Goal: Transaction & Acquisition: Purchase product/service

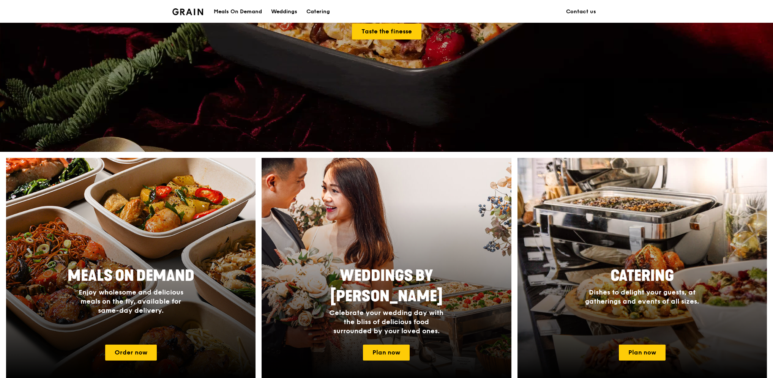
scroll to position [190, 0]
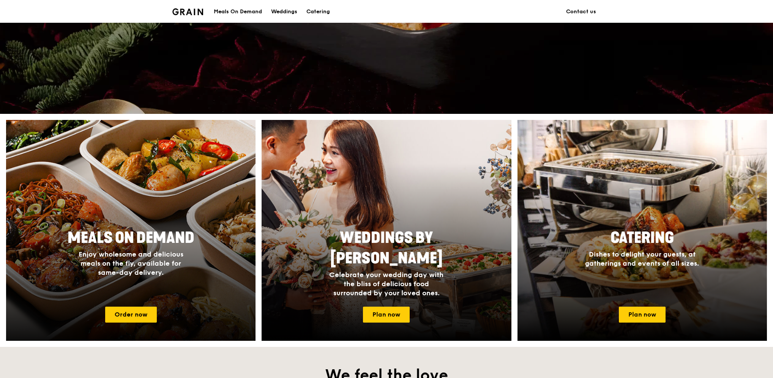
click at [149, 271] on span "Enjoy wholesome and delicious meals on the fly, available for same-day delivery." at bounding box center [131, 263] width 105 height 27
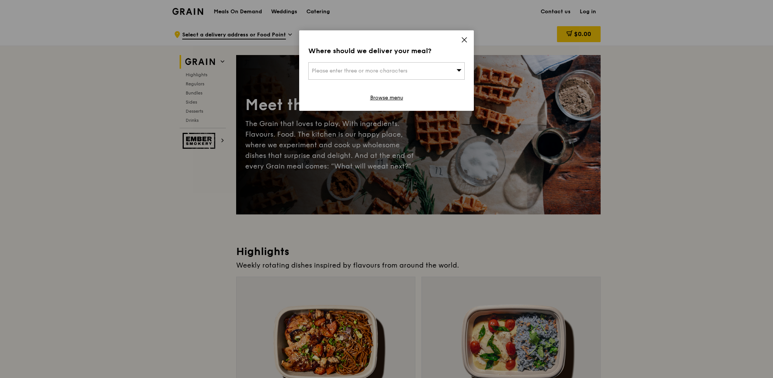
click at [456, 71] on icon at bounding box center [458, 70] width 5 height 6
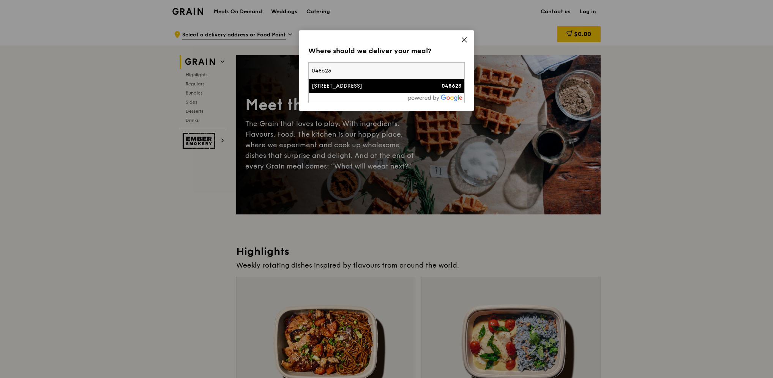
type input "048623"
click at [360, 91] on li "[STREET_ADDRESS] 048623" at bounding box center [387, 86] width 156 height 14
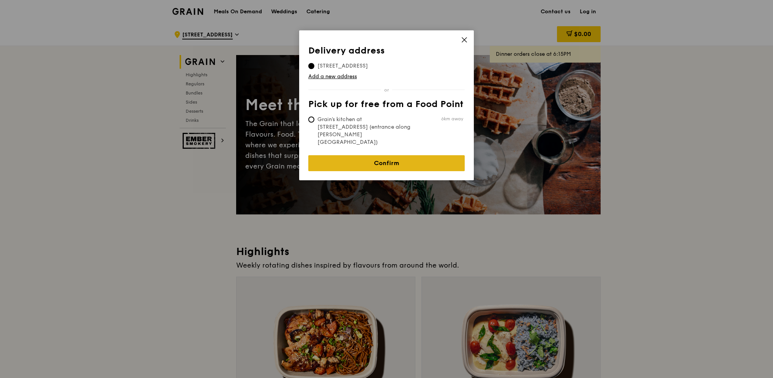
click at [383, 155] on link "Confirm" at bounding box center [386, 163] width 156 height 16
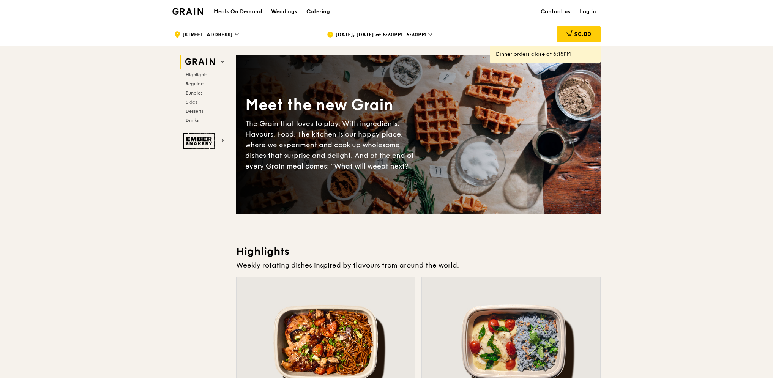
click at [399, 30] on div "[DATE], [DATE] at 5:30PM–6:30PM" at bounding box center [397, 34] width 141 height 23
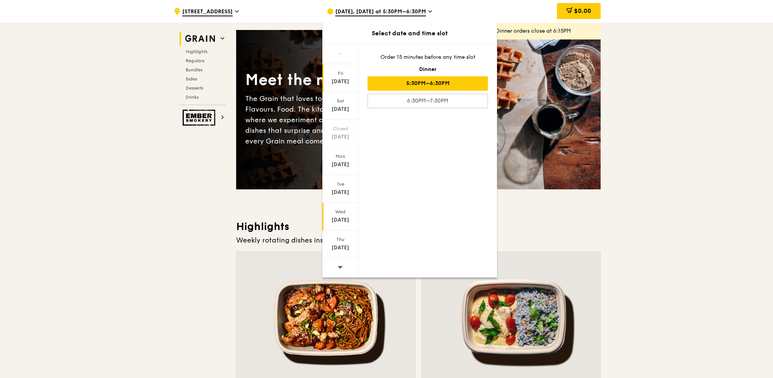
scroll to position [38, 0]
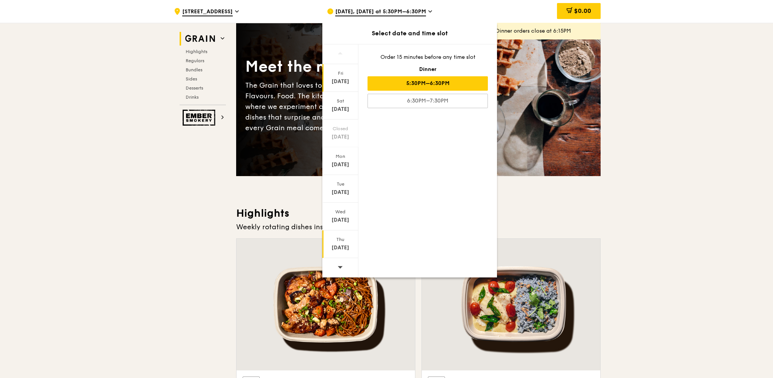
click at [339, 238] on div "Thu" at bounding box center [340, 240] width 34 height 6
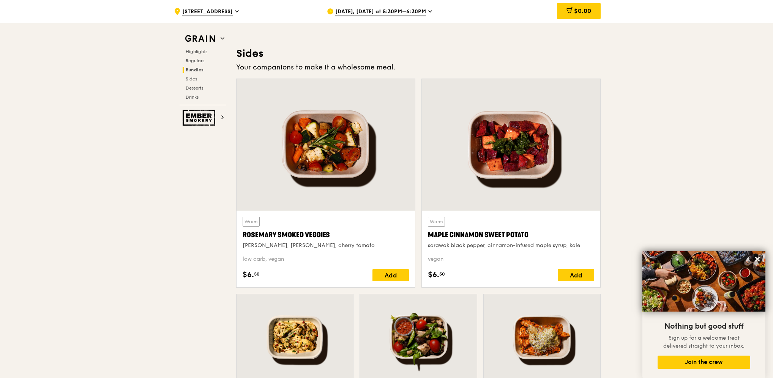
scroll to position [1671, 0]
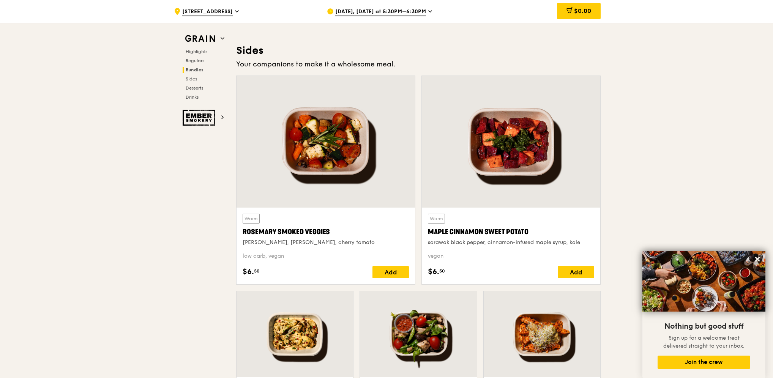
drag, startPoint x: 752, startPoint y: 0, endPoint x: 655, endPoint y: 99, distance: 138.5
